Goal: Transaction & Acquisition: Purchase product/service

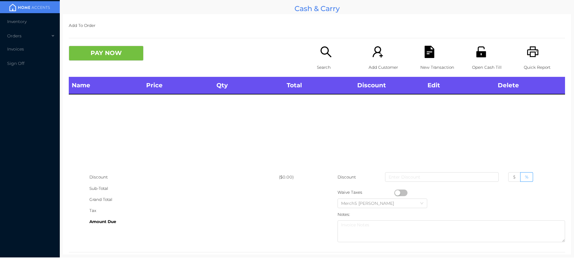
click at [328, 50] on icon "icon: search" at bounding box center [326, 52] width 12 height 12
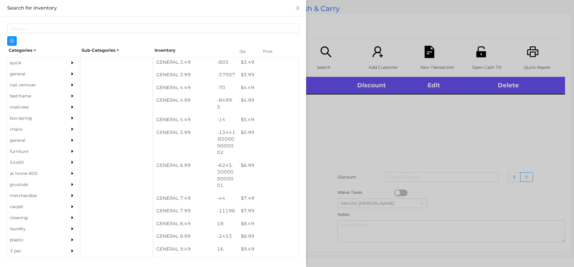
scroll to position [167, 0]
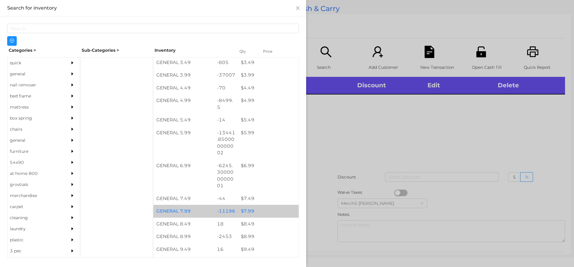
click at [245, 213] on div "$ 7.99" at bounding box center [268, 211] width 61 height 13
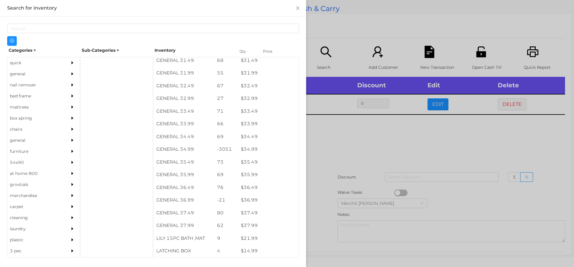
scroll to position [940, 0]
click at [14, 64] on div "quick" at bounding box center [34, 62] width 54 height 11
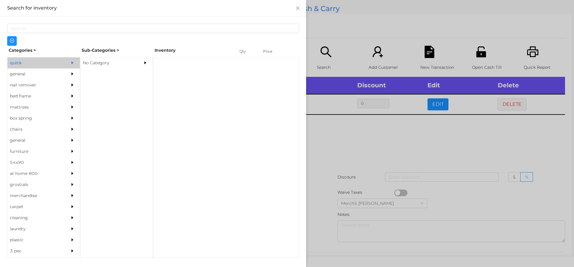
scroll to position [0, 0]
click at [96, 63] on div "No Category" at bounding box center [107, 62] width 54 height 11
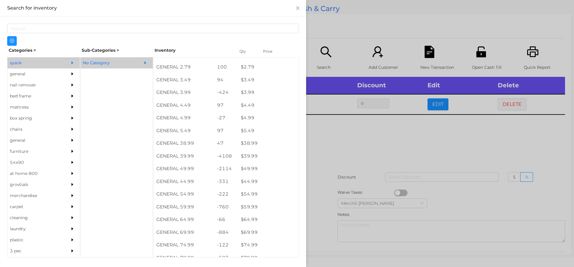
scroll to position [251, 0]
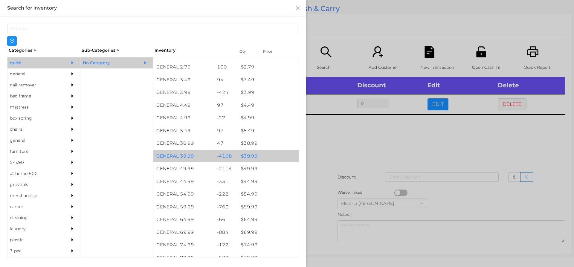
click at [248, 162] on div "$ 39.99" at bounding box center [268, 156] width 61 height 13
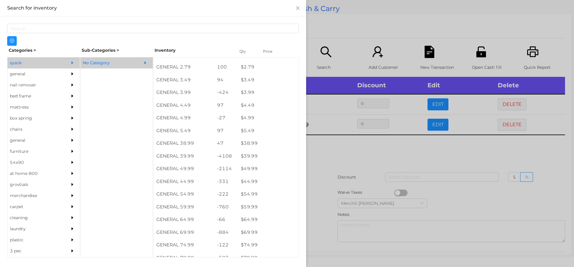
click at [320, 154] on div at bounding box center [287, 133] width 574 height 267
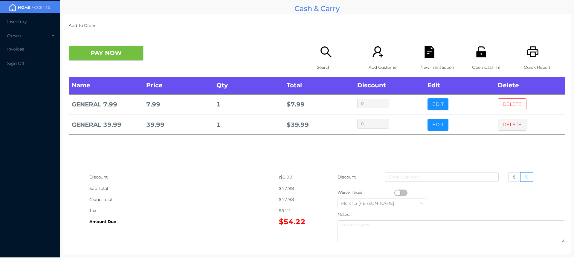
click at [508, 106] on button "DELETE" at bounding box center [512, 104] width 29 height 12
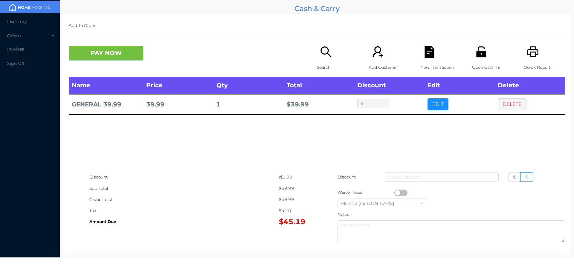
click at [114, 51] on button "PAY NOW" at bounding box center [106, 53] width 75 height 15
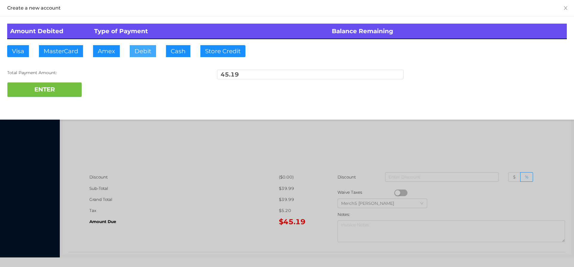
click at [146, 49] on button "Debit" at bounding box center [143, 51] width 26 height 12
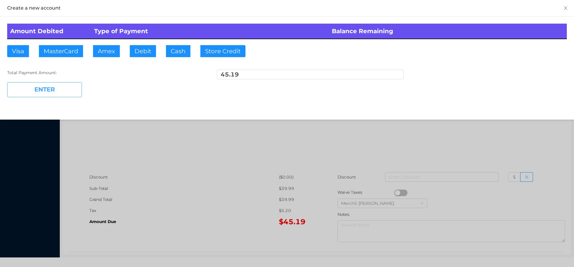
click at [65, 91] on button "ENTER" at bounding box center [44, 89] width 75 height 15
